Goal: Find specific page/section: Find specific page/section

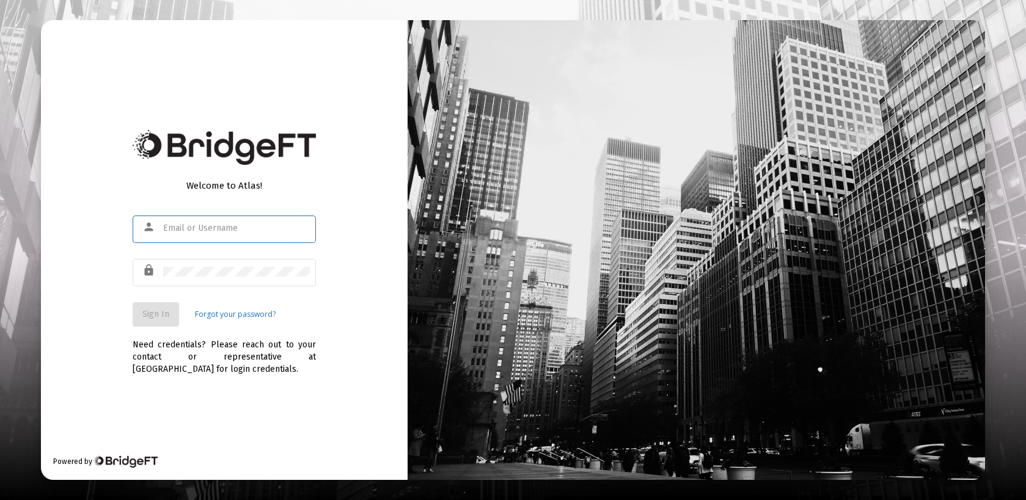
click at [164, 232] on input "text" at bounding box center [236, 229] width 147 height 10
type input "[EMAIL_ADDRESS][DOMAIN_NAME]"
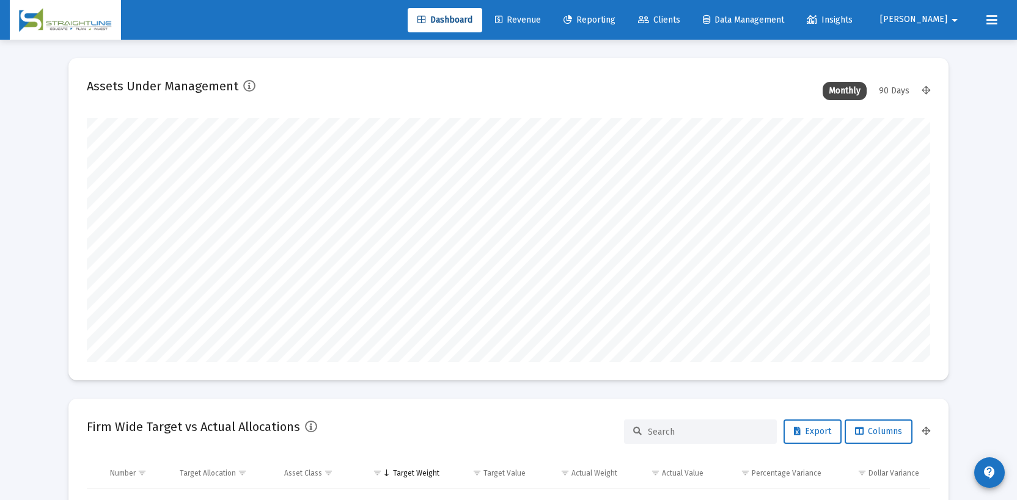
scroll to position [244, 454]
click at [680, 19] on span "Clients" at bounding box center [659, 20] width 42 height 10
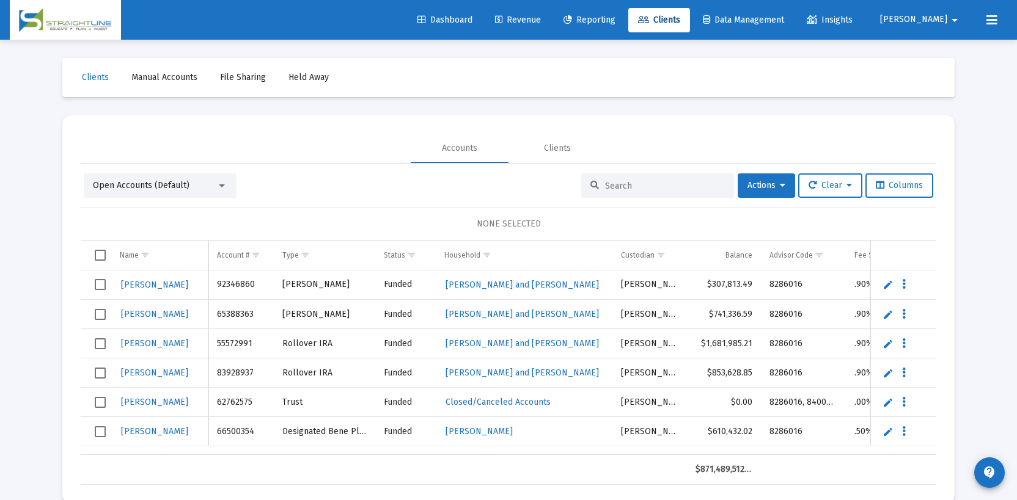
click at [609, 184] on input at bounding box center [665, 186] width 120 height 10
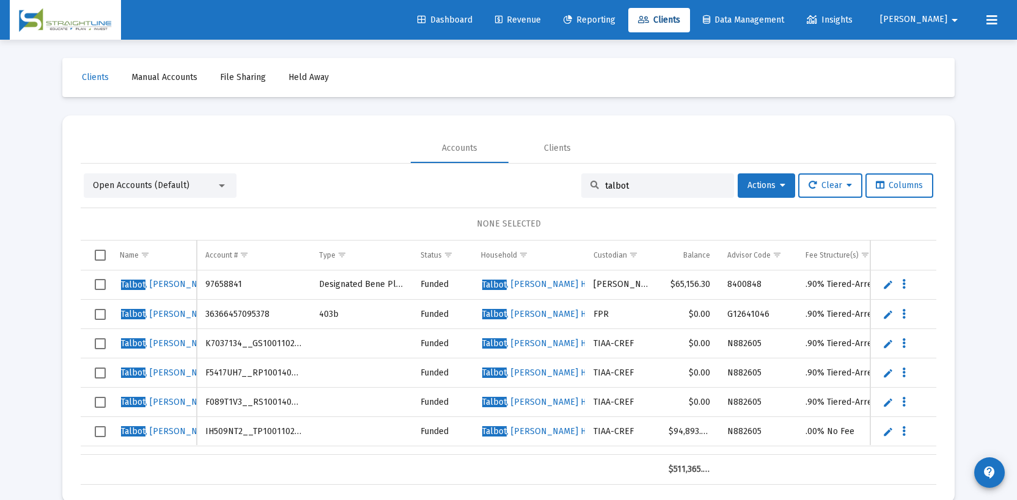
type input "talbot"
click at [543, 285] on span "[PERSON_NAME] Household" at bounding box center [552, 284] width 141 height 10
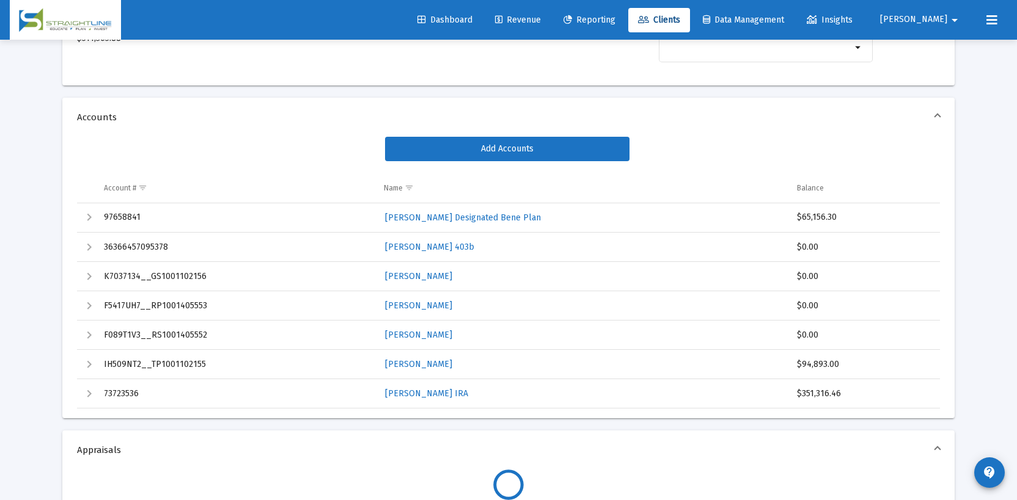
scroll to position [183, 0]
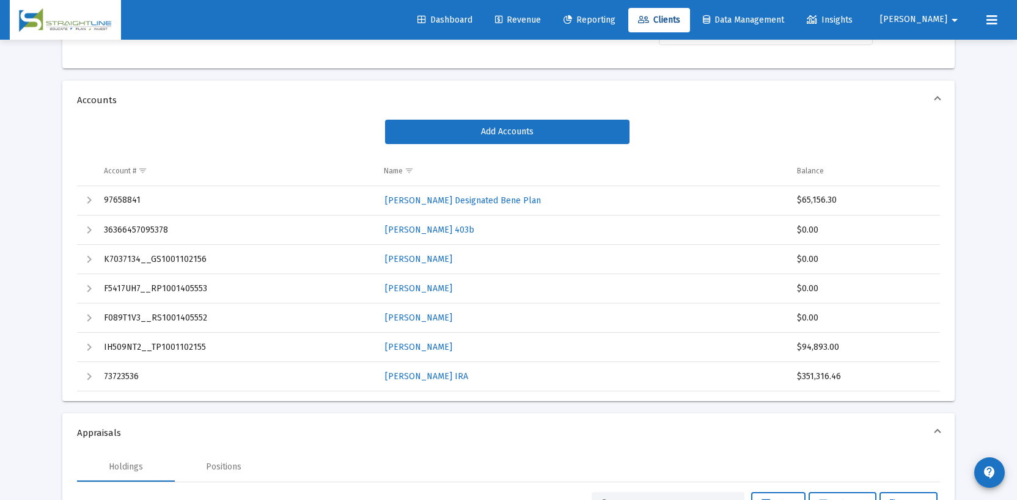
click at [944, 18] on span "[PERSON_NAME]" at bounding box center [913, 20] width 67 height 10
click at [951, 81] on button "Logout" at bounding box center [951, 81] width 73 height 29
